Goal: Check status

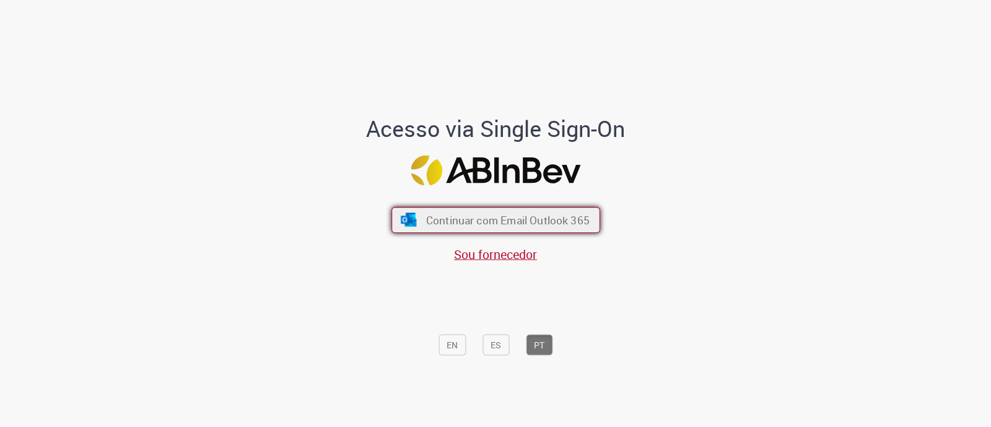
click at [492, 221] on span "Continuar com Email Outlook 365" at bounding box center [508, 220] width 164 height 14
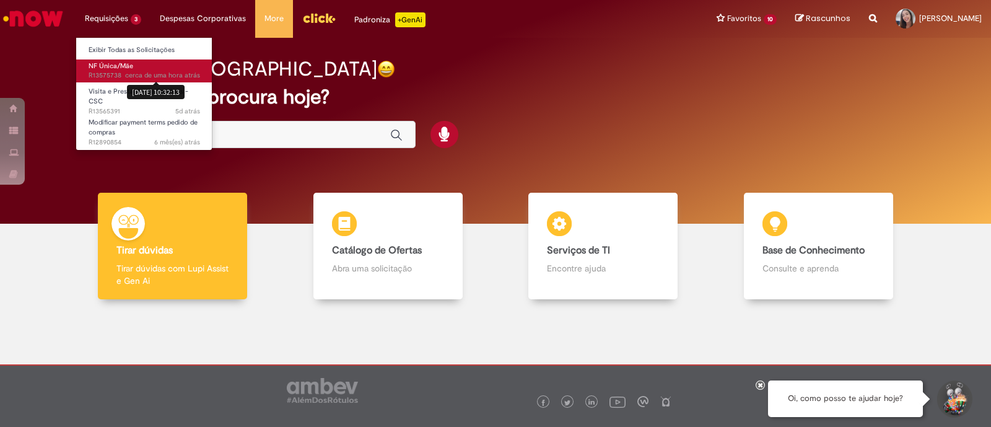
click at [133, 85] on div "29/09/2025 10:32:13" at bounding box center [156, 92] width 58 height 14
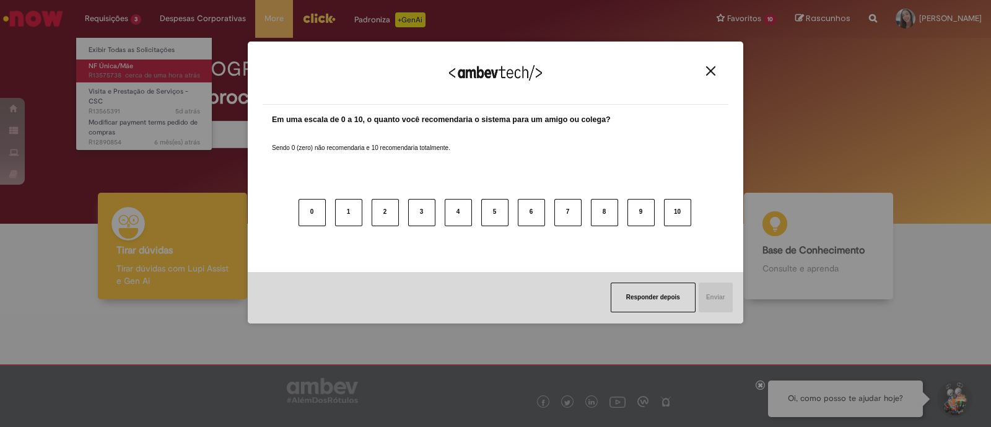
click at [711, 65] on div "Agradecemos seu feedback!" at bounding box center [496, 80] width 466 height 48
click at [712, 71] on img "Close" at bounding box center [710, 70] width 9 height 9
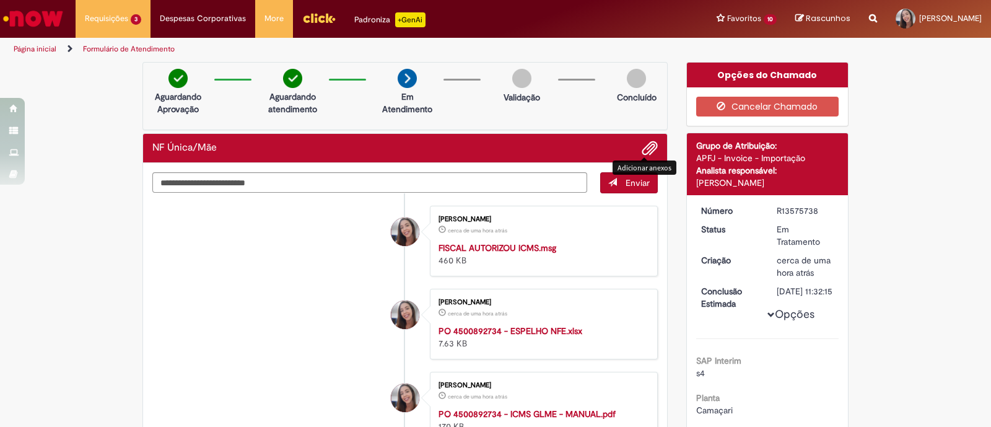
click at [644, 147] on span "Adicionar anexos" at bounding box center [649, 148] width 15 height 15
